Goal: Understand process/instructions

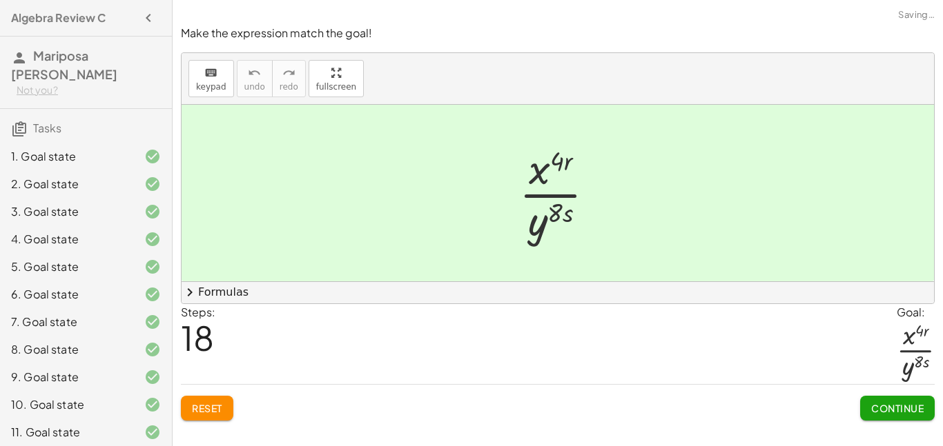
scroll to position [806, 0]
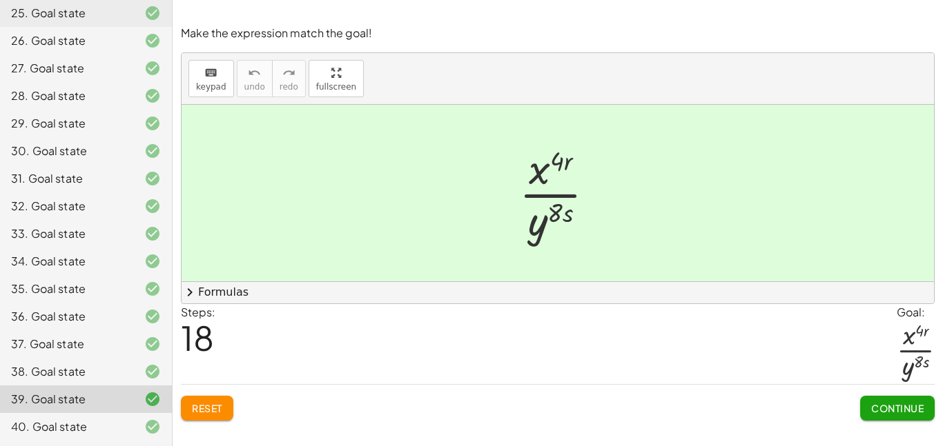
click at [664, 344] on div "Steps: 18 Goal: · x ( · 4 · r ) · y ( · 8 · s )" at bounding box center [558, 344] width 754 height 81
click at [337, 353] on div "Steps: 18 Goal: · x ( · 4 · r ) · y ( · 8 · s )" at bounding box center [558, 344] width 754 height 81
click at [200, 335] on span "18" at bounding box center [197, 338] width 33 height 42
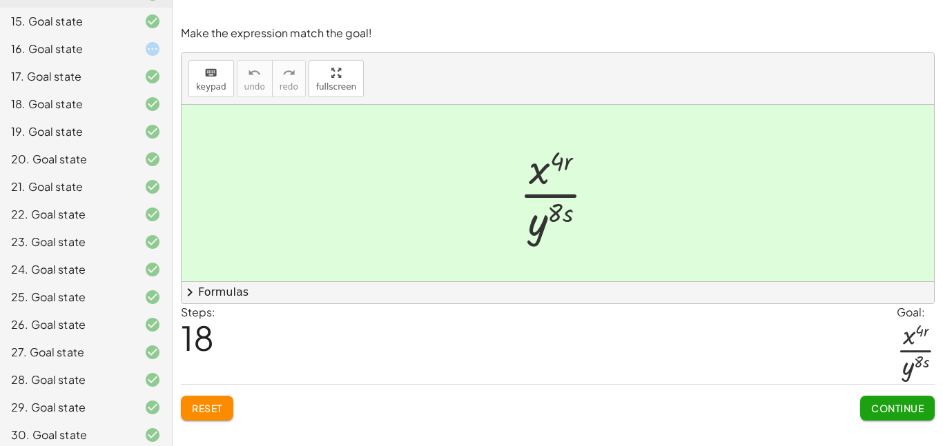
scroll to position [518, 0]
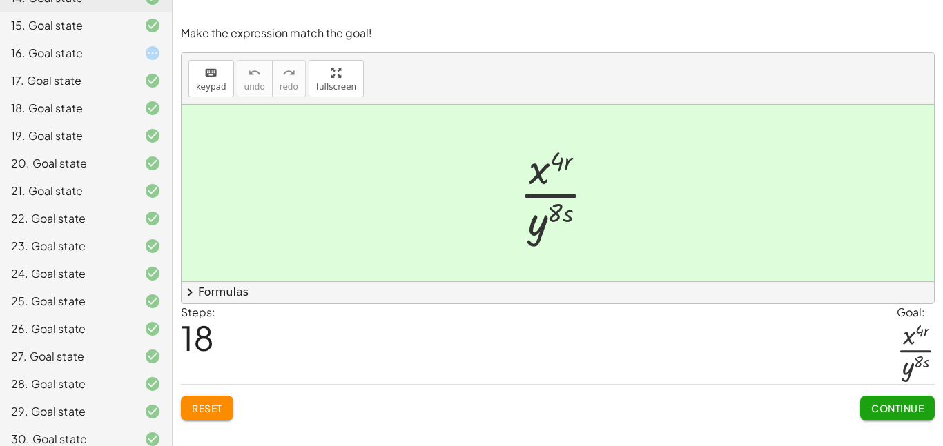
click at [99, 60] on div "16. Goal state" at bounding box center [66, 53] width 111 height 17
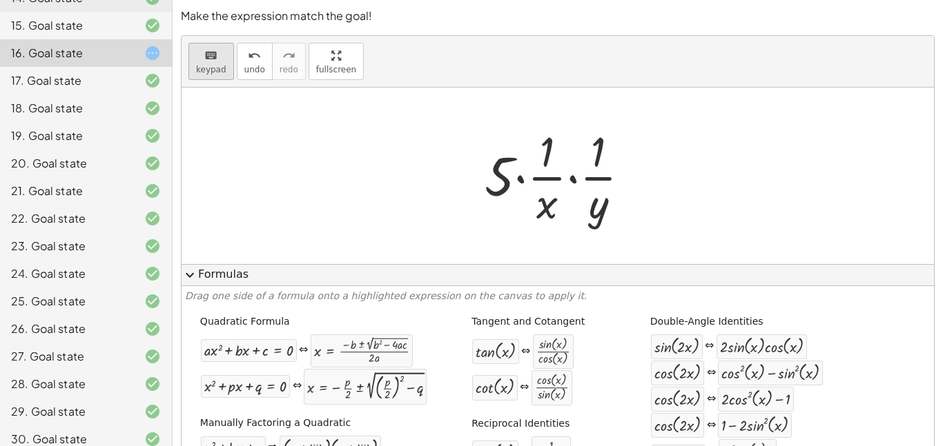
click at [200, 66] on span "keypad" at bounding box center [211, 70] width 30 height 10
click at [543, 170] on div at bounding box center [547, 152] width 14 height 48
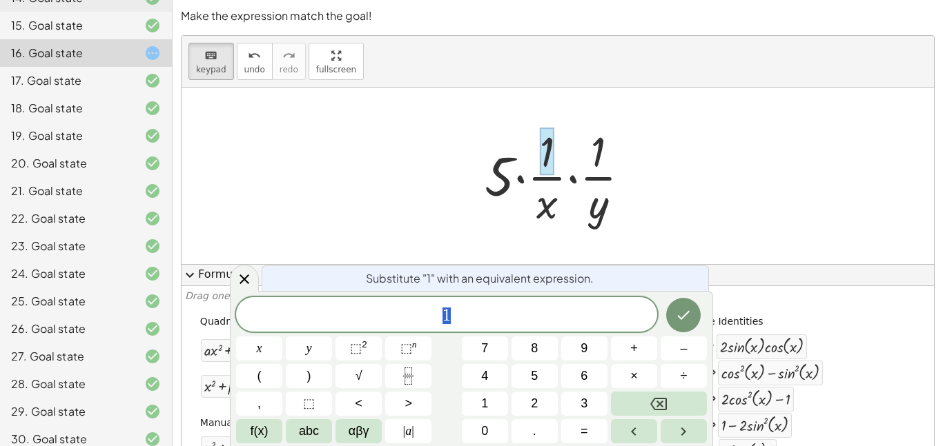
scroll to position [5, 0]
click at [246, 273] on icon at bounding box center [244, 279] width 17 height 17
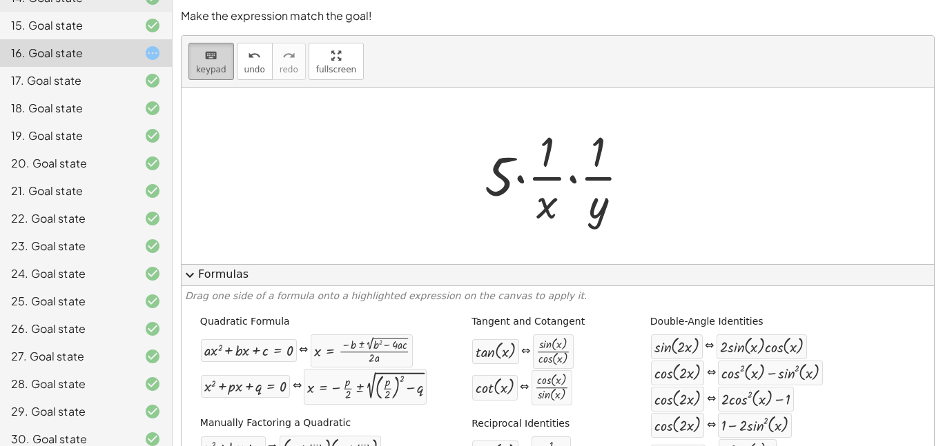
click at [211, 70] on span "keypad" at bounding box center [211, 70] width 30 height 10
click at [219, 282] on button "expand_more Formulas" at bounding box center [557, 275] width 752 height 22
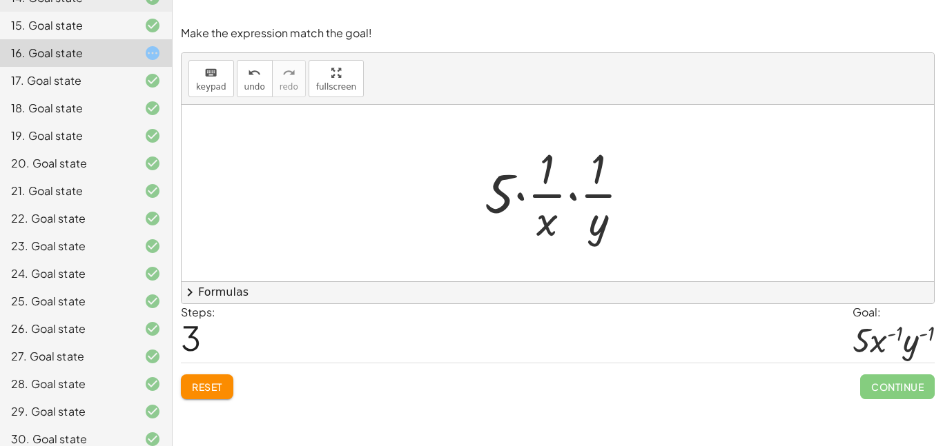
click at [196, 389] on span "Reset" at bounding box center [207, 387] width 30 height 12
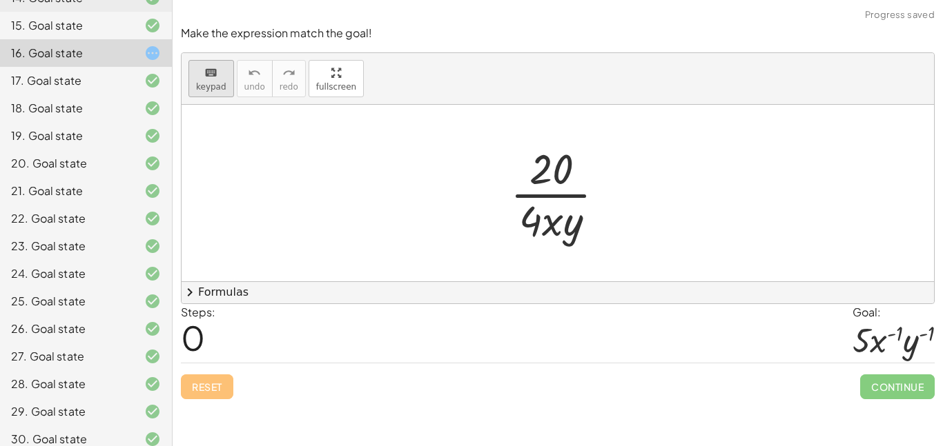
click at [209, 84] on span "keypad" at bounding box center [211, 87] width 30 height 10
click at [201, 70] on div "keyboard" at bounding box center [211, 72] width 30 height 17
click at [206, 78] on icon "keyboard" at bounding box center [210, 73] width 13 height 17
click at [201, 72] on div "keyboard" at bounding box center [211, 72] width 30 height 17
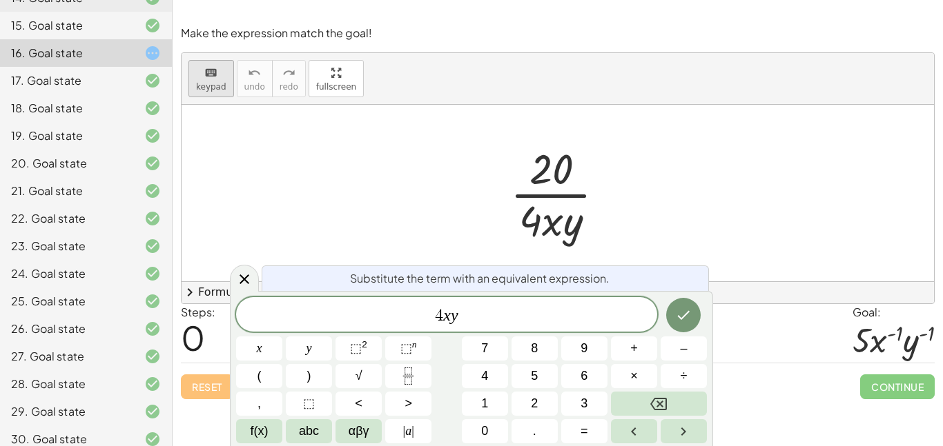
click at [211, 80] on button "keyboard keypad" at bounding box center [211, 78] width 46 height 37
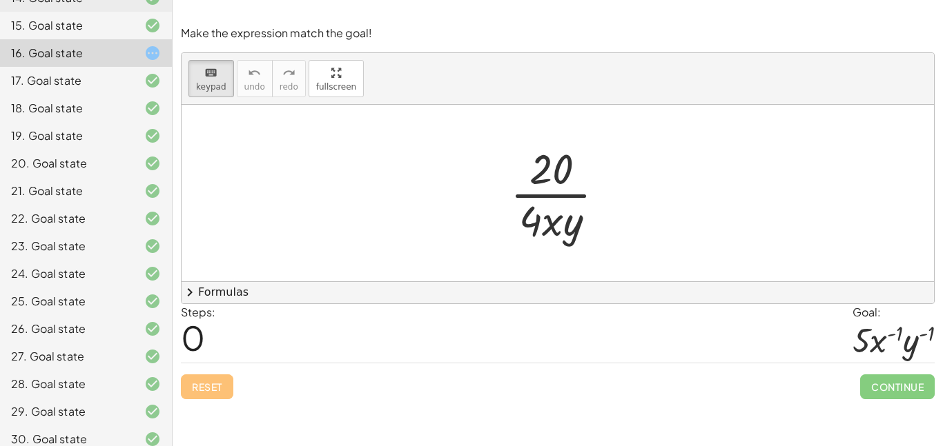
drag, startPoint x: 558, startPoint y: 165, endPoint x: 456, endPoint y: 169, distance: 102.2
click at [576, 222] on div at bounding box center [550, 220] width 63 height 48
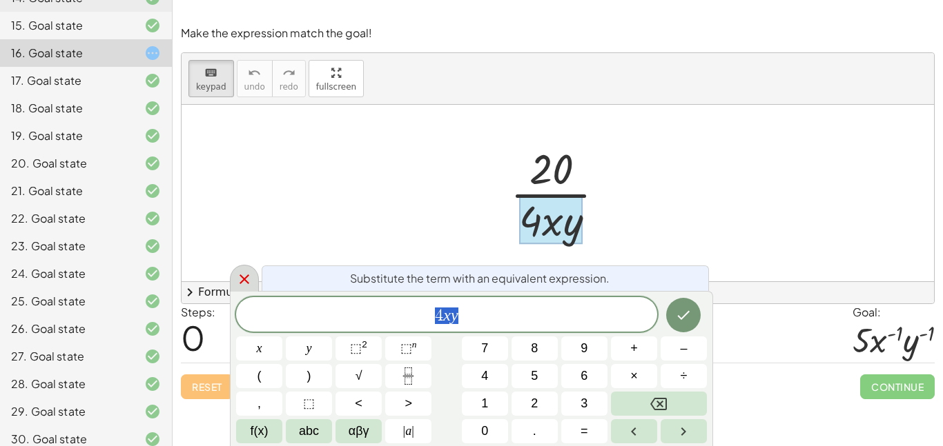
click at [255, 287] on div at bounding box center [244, 278] width 29 height 27
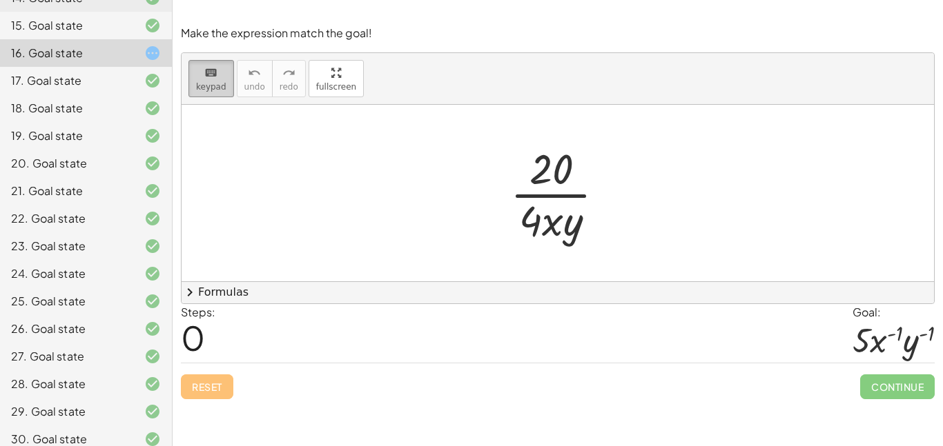
click at [210, 73] on icon "keyboard" at bounding box center [210, 73] width 13 height 17
drag, startPoint x: 529, startPoint y: 223, endPoint x: 484, endPoint y: 215, distance: 46.2
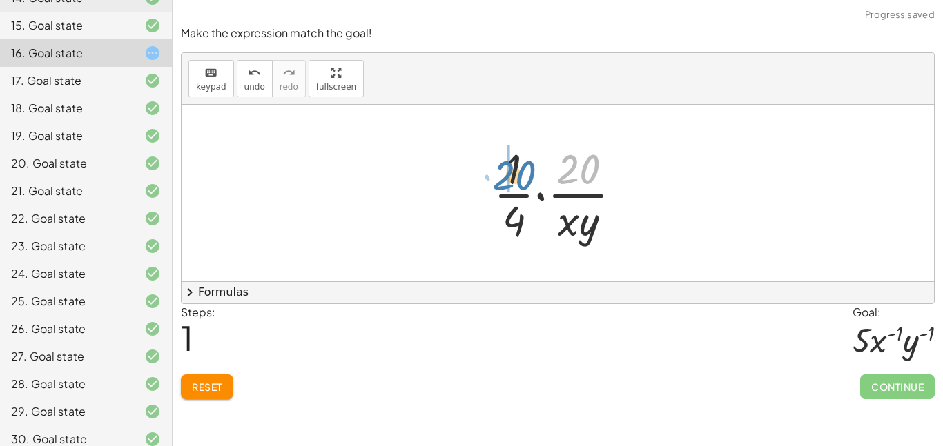
drag, startPoint x: 571, startPoint y: 175, endPoint x: 507, endPoint y: 180, distance: 64.4
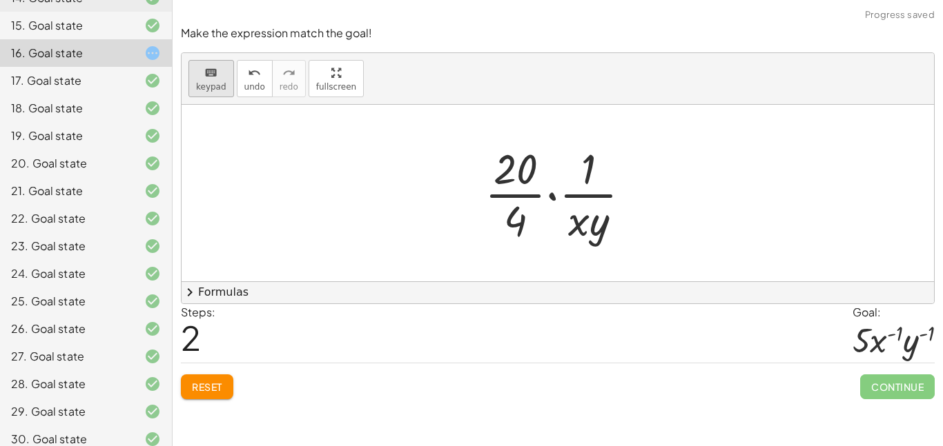
click at [217, 74] on div "keyboard" at bounding box center [211, 72] width 30 height 17
click at [215, 76] on icon "keyboard" at bounding box center [210, 73] width 13 height 17
drag, startPoint x: 589, startPoint y: 219, endPoint x: 595, endPoint y: 162, distance: 56.9
click at [595, 162] on div at bounding box center [563, 193] width 171 height 106
drag, startPoint x: 572, startPoint y: 225, endPoint x: 645, endPoint y: 195, distance: 79.2
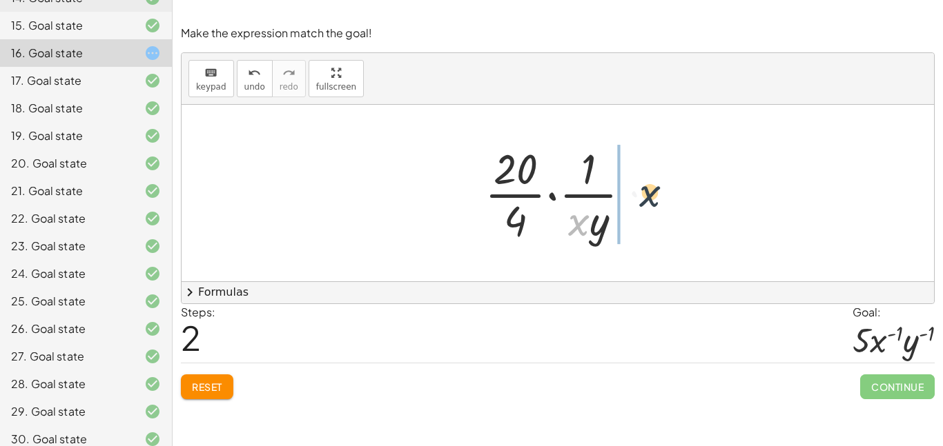
click at [645, 195] on div at bounding box center [563, 193] width 171 height 106
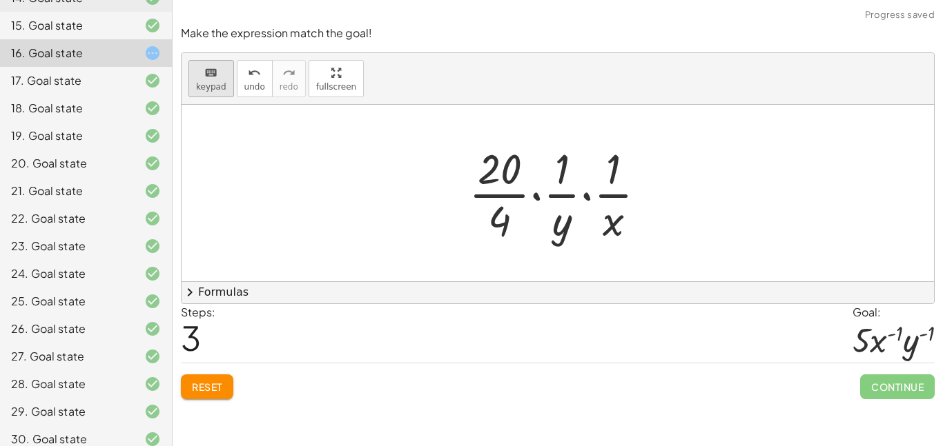
click at [206, 79] on icon "keyboard" at bounding box center [210, 73] width 13 height 17
drag, startPoint x: 542, startPoint y: 195, endPoint x: 561, endPoint y: 198, distance: 19.5
click at [551, 195] on div "· 20 4 x · y · · · · 1 · · 1 ·" at bounding box center [551, 195] width 0 height 0
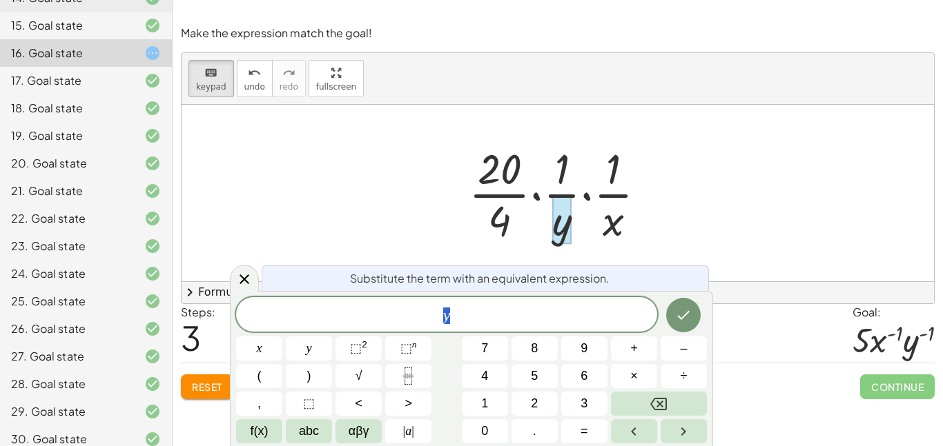
click at [568, 197] on div at bounding box center [561, 220] width 19 height 48
click at [467, 326] on div "y" at bounding box center [446, 314] width 421 height 35
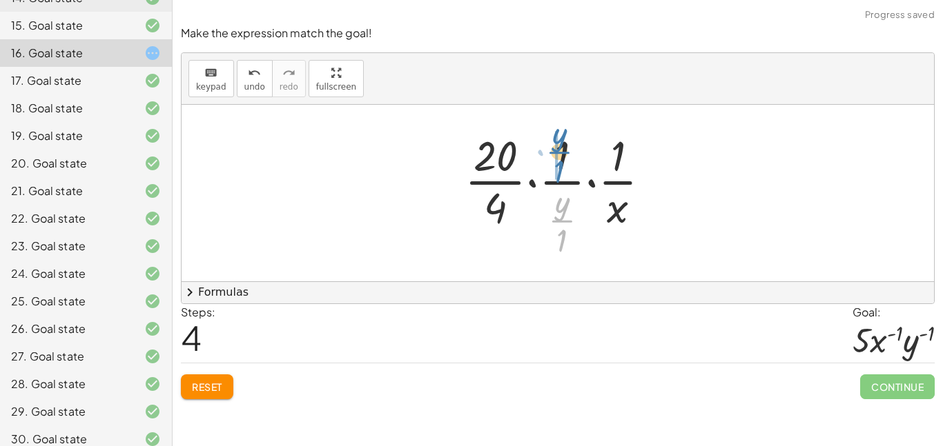
drag, startPoint x: 567, startPoint y: 220, endPoint x: 565, endPoint y: 151, distance: 69.1
click at [565, 151] on div at bounding box center [563, 193] width 210 height 133
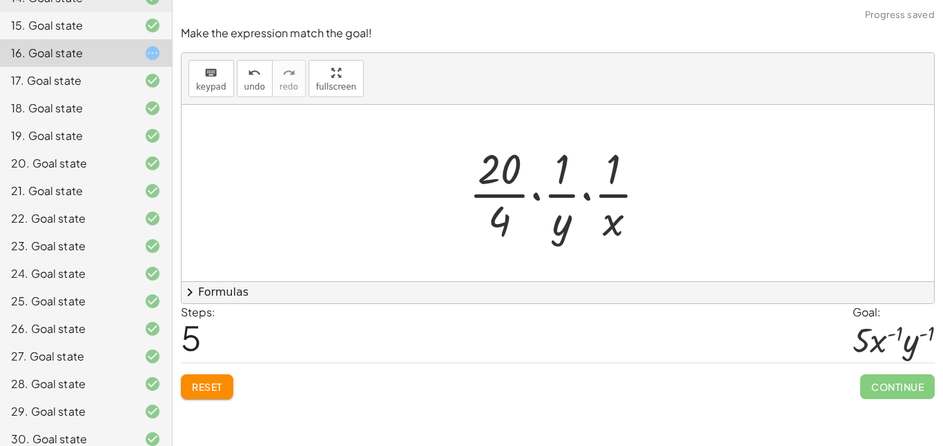
click at [549, 227] on div at bounding box center [563, 193] width 202 height 106
click at [215, 391] on span "Reset" at bounding box center [207, 387] width 30 height 12
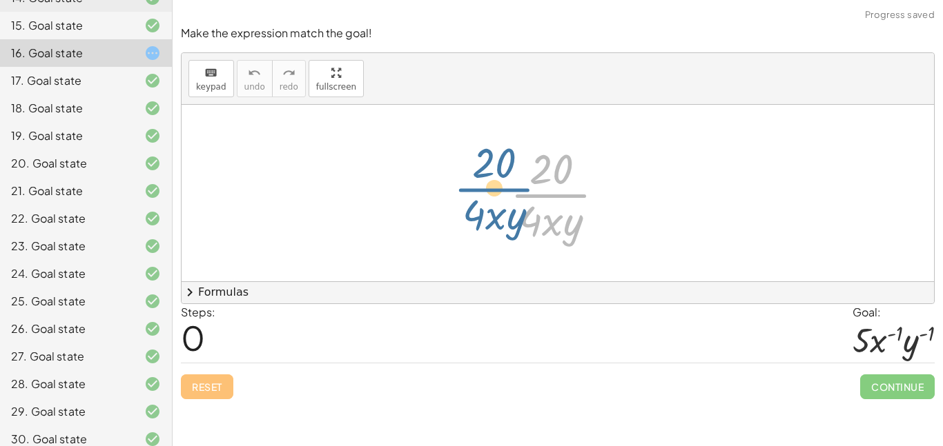
drag, startPoint x: 559, startPoint y: 190, endPoint x: 498, endPoint y: 181, distance: 62.2
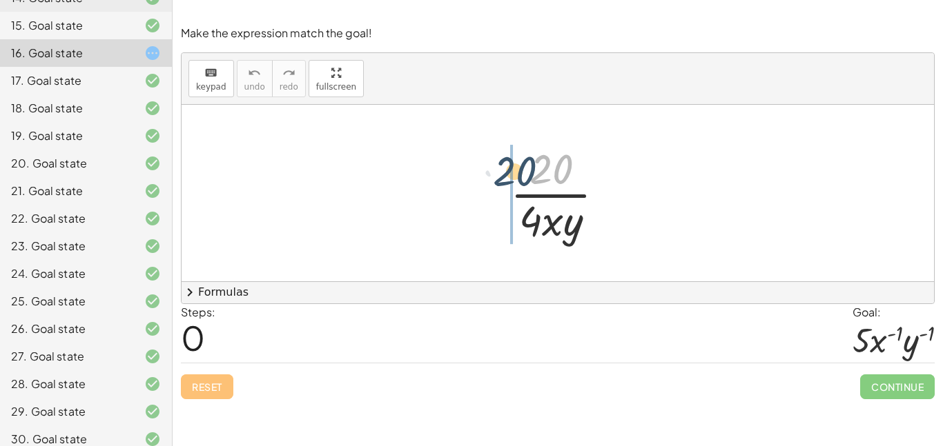
drag, startPoint x: 555, startPoint y: 166, endPoint x: 446, endPoint y: 182, distance: 110.2
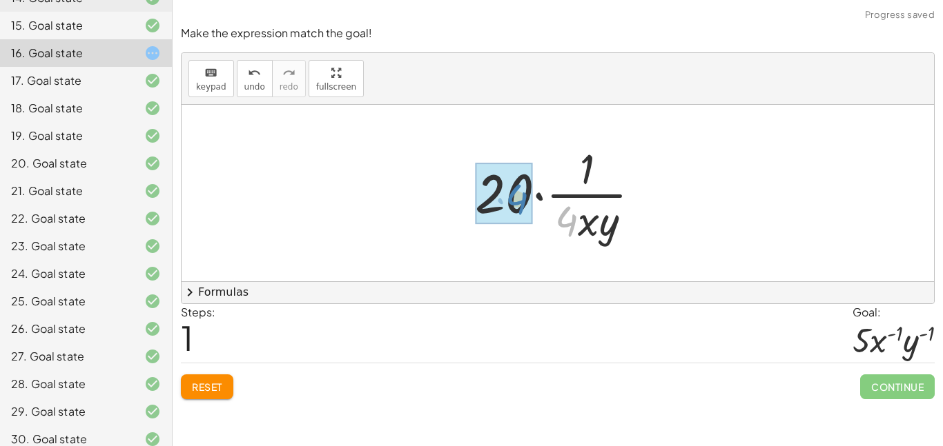
drag, startPoint x: 571, startPoint y: 225, endPoint x: 522, endPoint y: 198, distance: 55.9
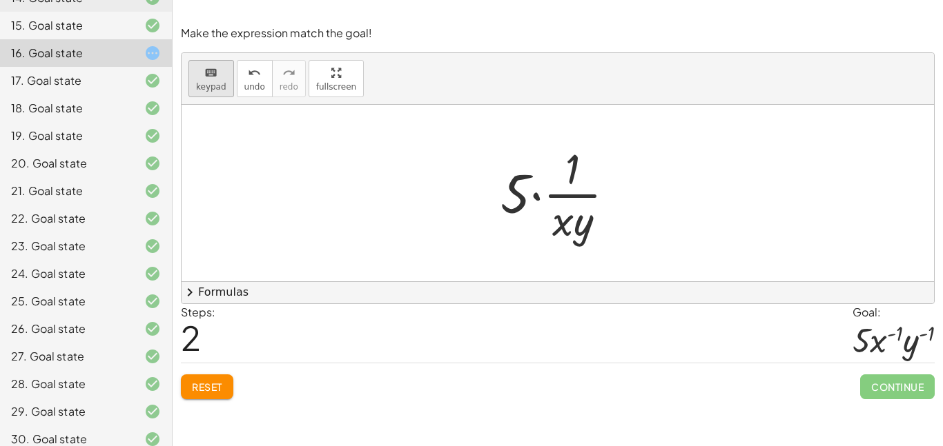
click at [208, 72] on icon "keyboard" at bounding box center [210, 73] width 13 height 17
click at [567, 227] on div at bounding box center [572, 220] width 41 height 48
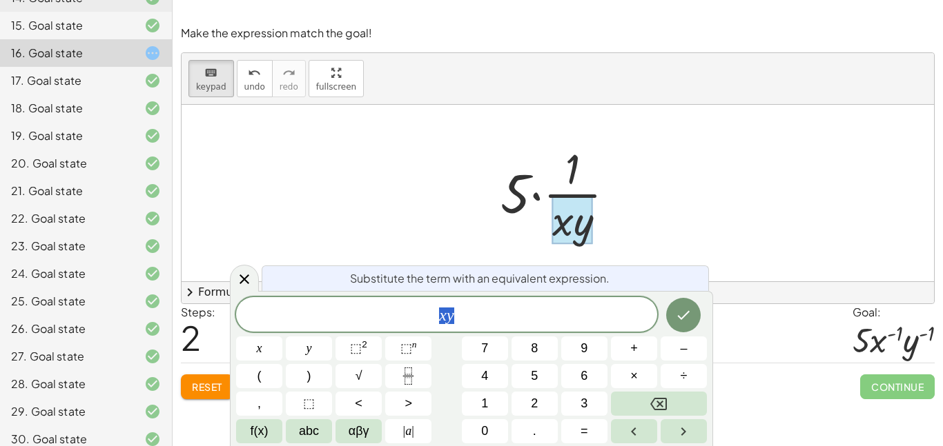
scroll to position [7, 0]
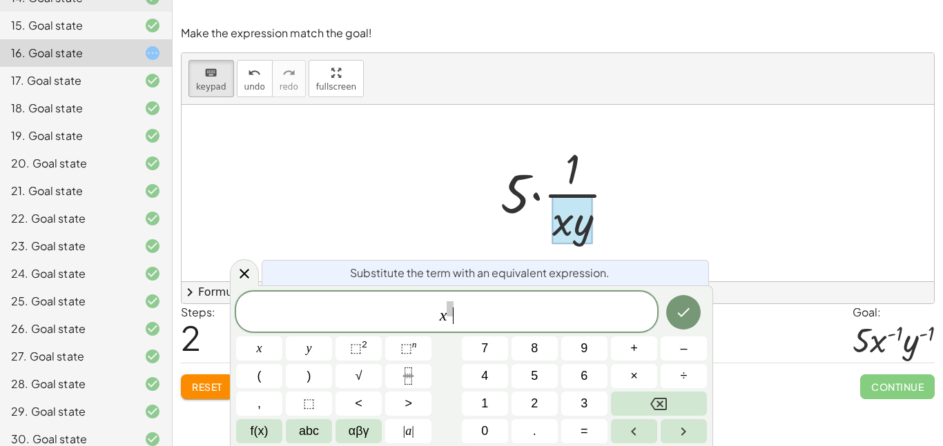
click at [534, 323] on span "x ​" at bounding box center [446, 313] width 421 height 26
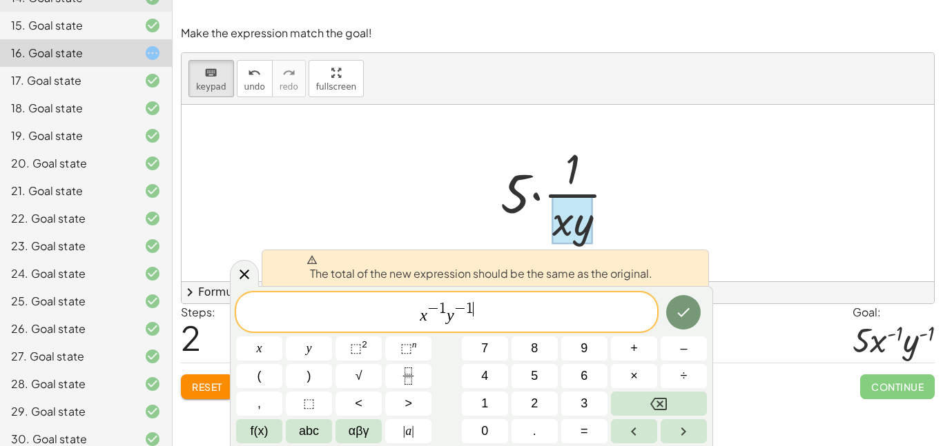
click at [505, 326] on div "x − 1 y − 1 ​" at bounding box center [446, 312] width 421 height 39
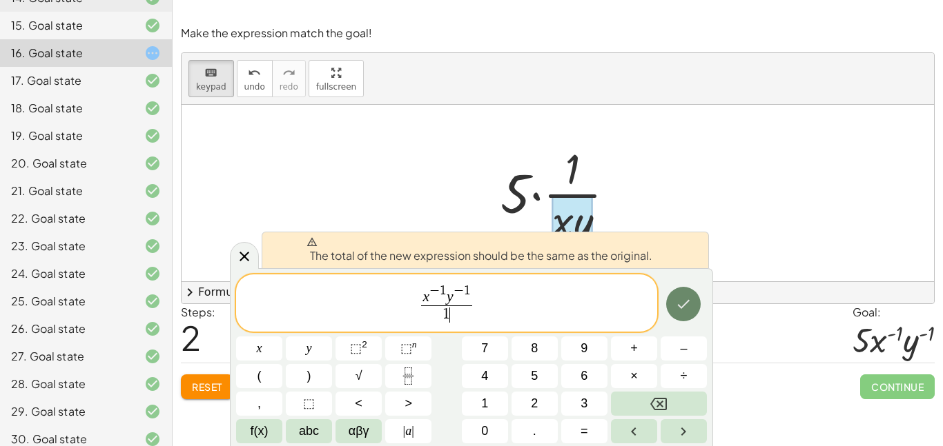
click at [687, 309] on icon "Done" at bounding box center [683, 304] width 17 height 17
click at [448, 294] on var "y" at bounding box center [449, 297] width 7 height 17
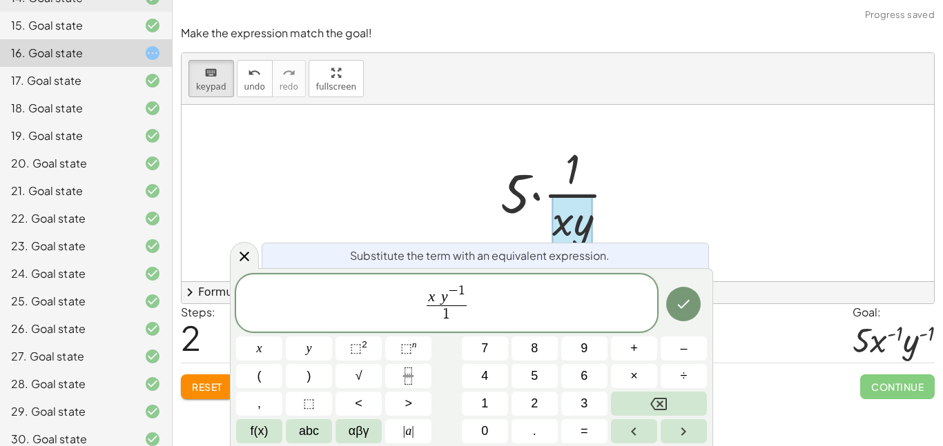
click at [471, 297] on span "x ​ y − 1 1 ​" at bounding box center [446, 304] width 421 height 43
click at [241, 260] on icon at bounding box center [244, 256] width 17 height 17
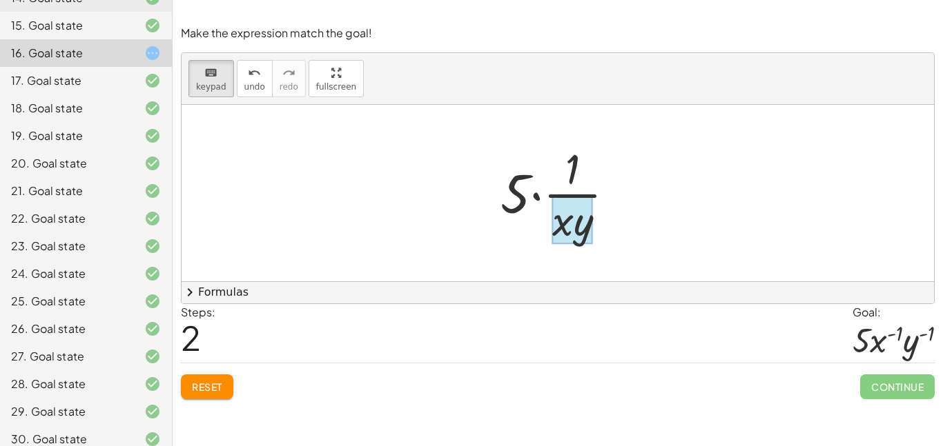
click at [558, 215] on div at bounding box center [572, 220] width 41 height 48
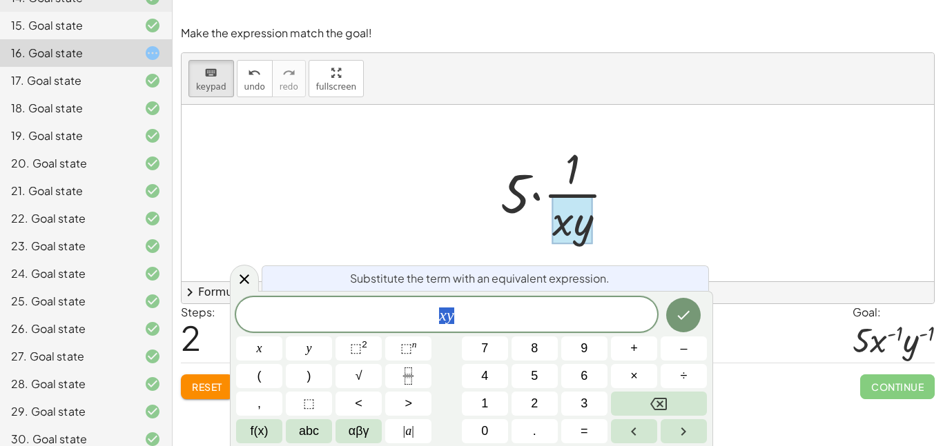
scroll to position [8, 0]
click at [522, 313] on span "x y" at bounding box center [446, 315] width 421 height 19
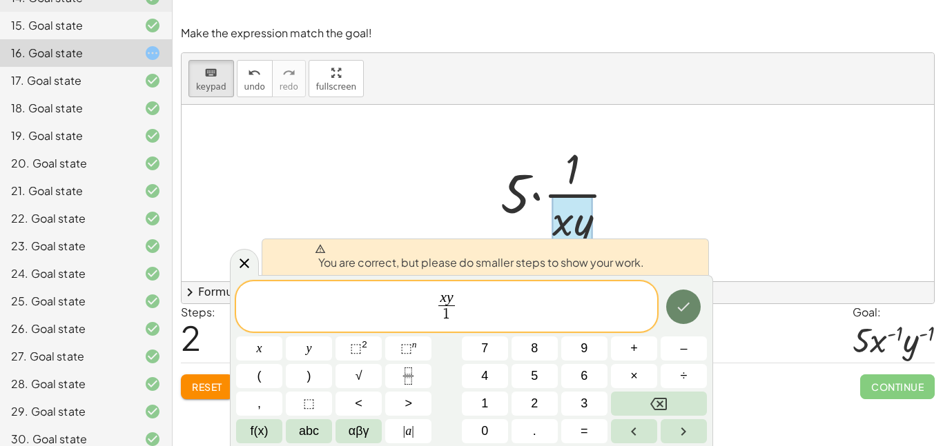
click at [681, 302] on icon "Done" at bounding box center [683, 307] width 17 height 17
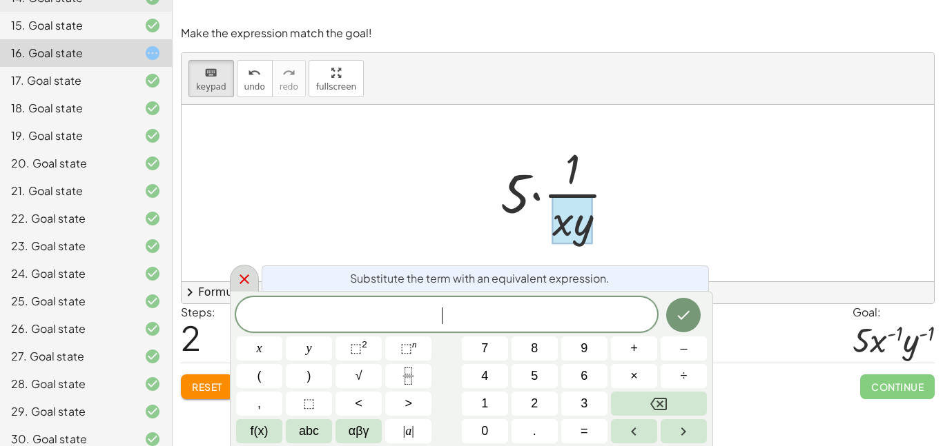
click at [255, 277] on div at bounding box center [244, 278] width 29 height 27
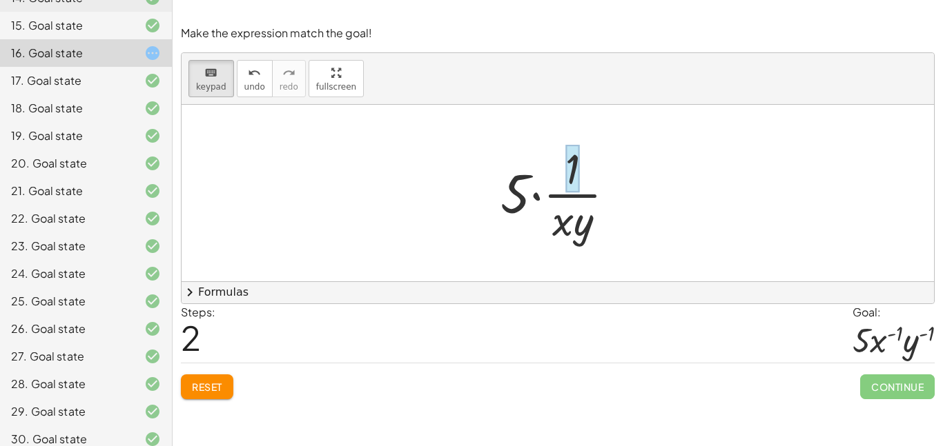
click at [574, 177] on div at bounding box center [572, 169] width 14 height 48
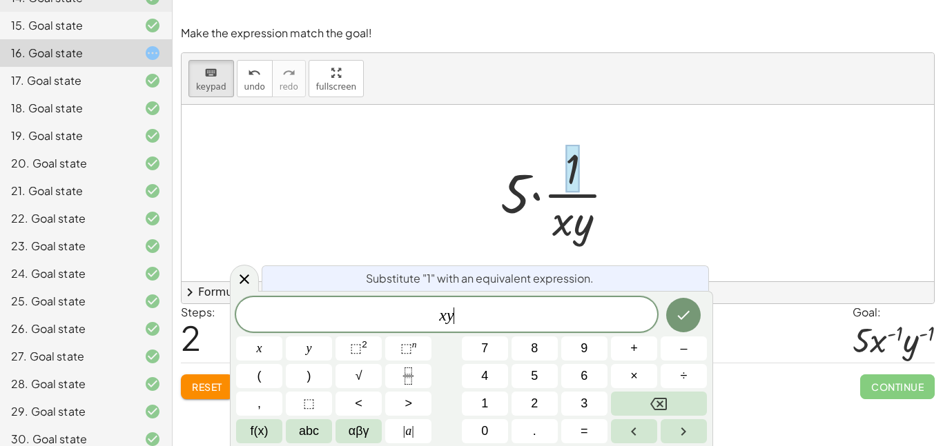
scroll to position [11, 0]
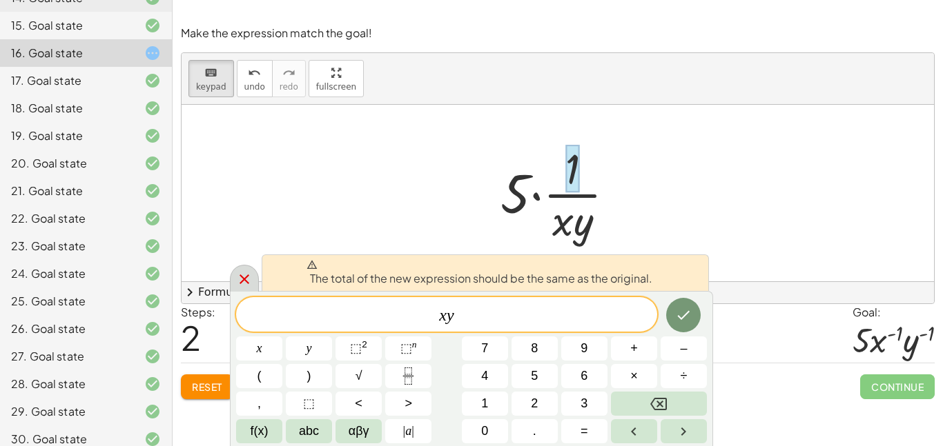
click at [248, 277] on icon at bounding box center [244, 279] width 17 height 17
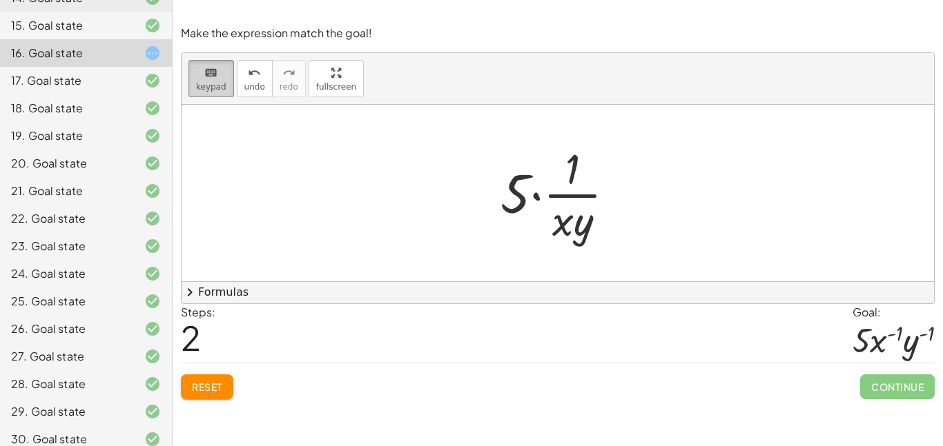
click at [216, 86] on span "keypad" at bounding box center [211, 87] width 30 height 10
drag, startPoint x: 578, startPoint y: 227, endPoint x: 660, endPoint y: 206, distance: 84.0
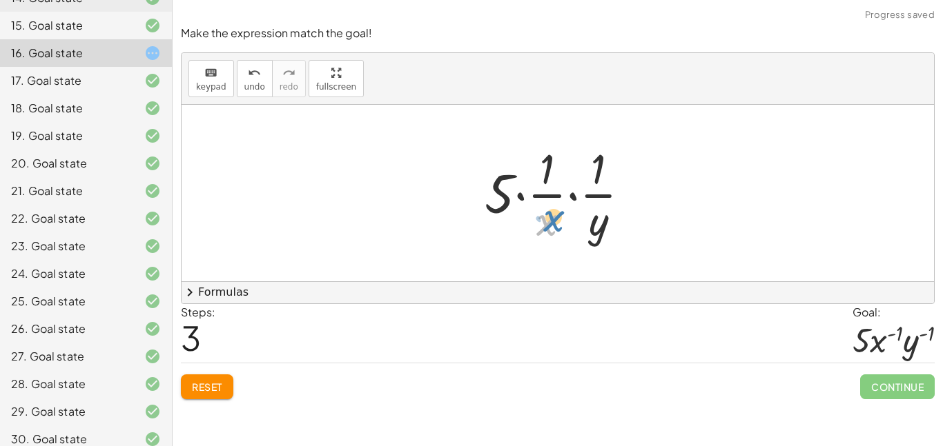
drag, startPoint x: 545, startPoint y: 226, endPoint x: 551, endPoint y: 222, distance: 7.3
click at [551, 222] on div at bounding box center [563, 193] width 170 height 106
click at [208, 74] on icon "keyboard" at bounding box center [210, 73] width 13 height 17
click at [552, 195] on div at bounding box center [563, 193] width 170 height 106
drag, startPoint x: 540, startPoint y: 183, endPoint x: 549, endPoint y: 213, distance: 30.8
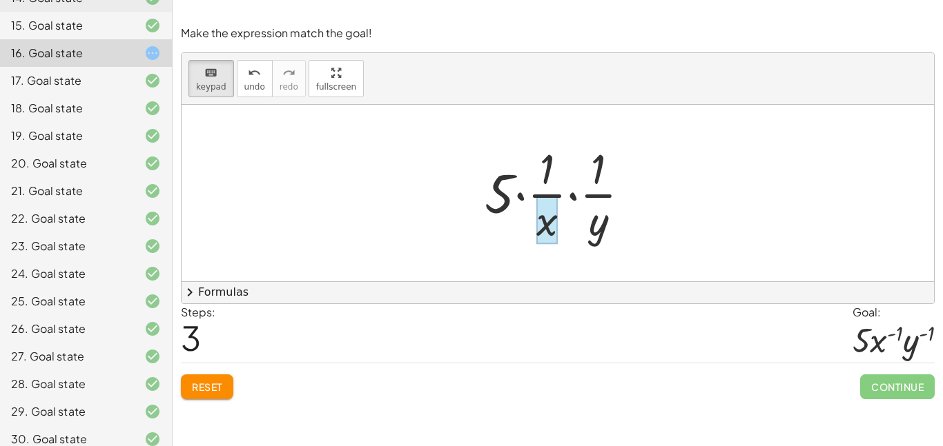
click at [549, 212] on div at bounding box center [546, 220] width 21 height 48
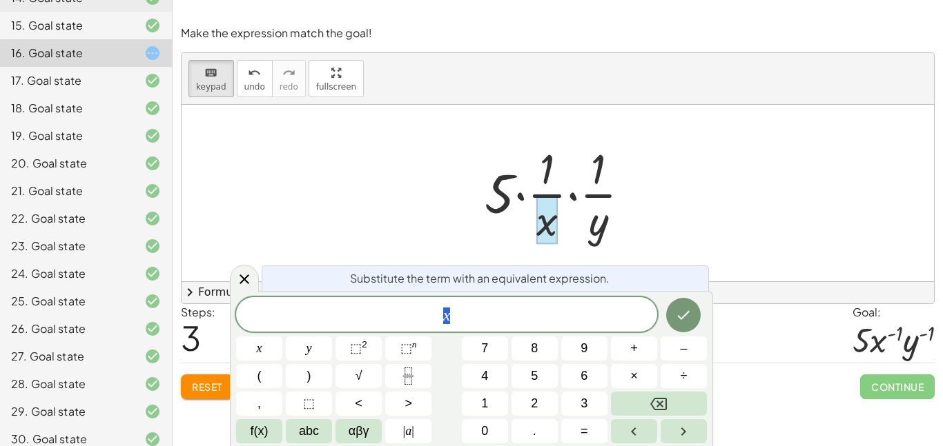
scroll to position [12, 0]
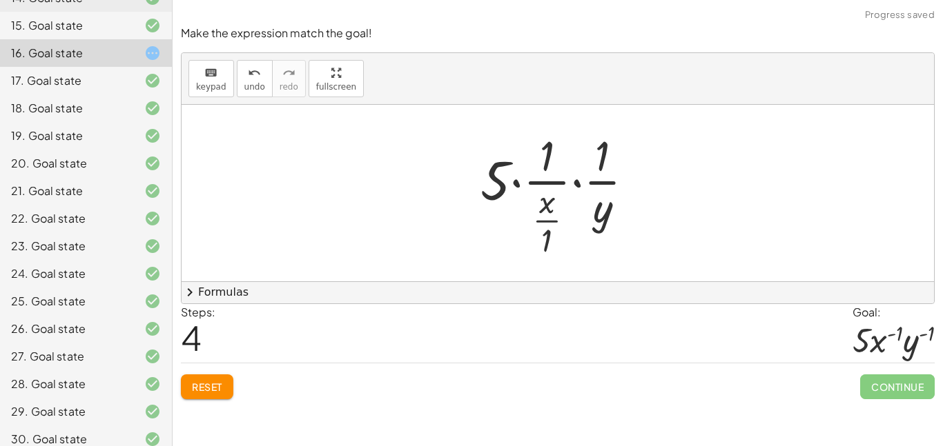
click at [584, 215] on div at bounding box center [562, 193] width 179 height 133
click at [209, 82] on span "keypad" at bounding box center [211, 87] width 30 height 10
click at [597, 230] on div at bounding box center [602, 207] width 19 height 48
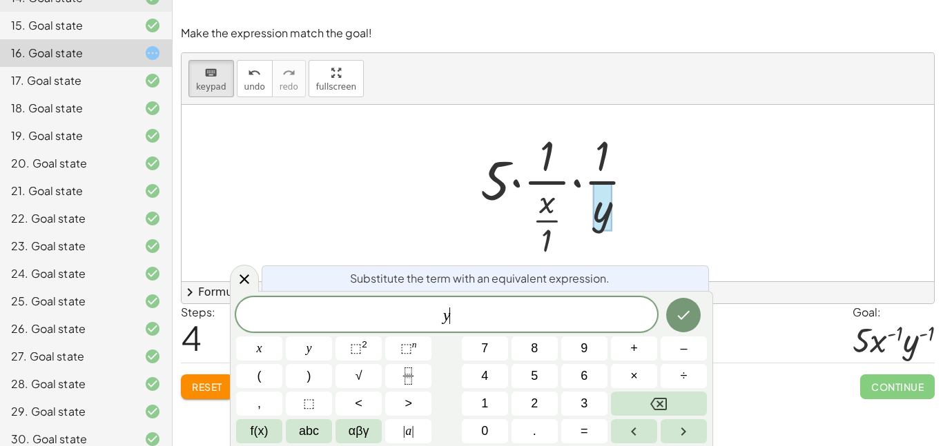
scroll to position [14, 0]
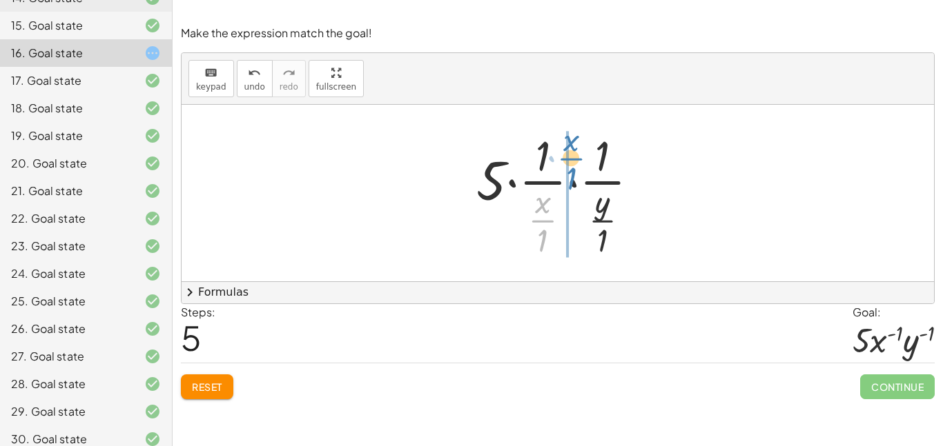
drag, startPoint x: 539, startPoint y: 216, endPoint x: 567, endPoint y: 151, distance: 70.8
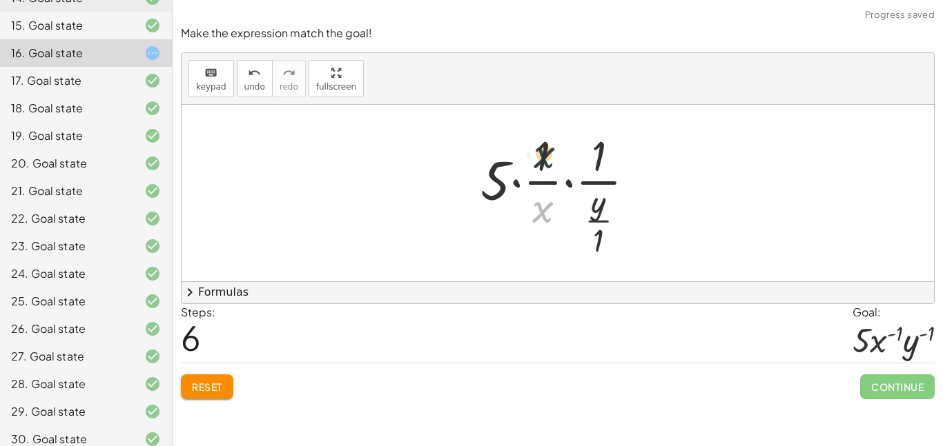
drag, startPoint x: 539, startPoint y: 219, endPoint x: 540, endPoint y: 161, distance: 58.7
click at [540, 161] on div at bounding box center [562, 193] width 179 height 133
click at [211, 382] on span "Reset" at bounding box center [207, 387] width 30 height 12
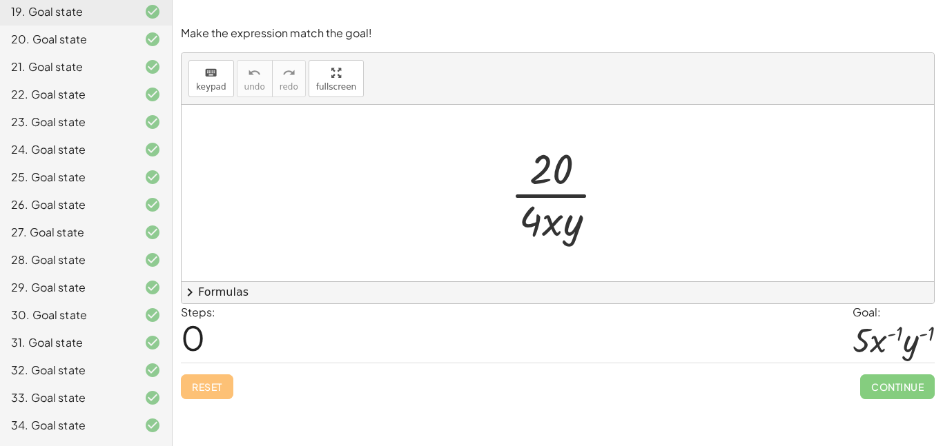
scroll to position [0, 0]
